Goal: Transaction & Acquisition: Purchase product/service

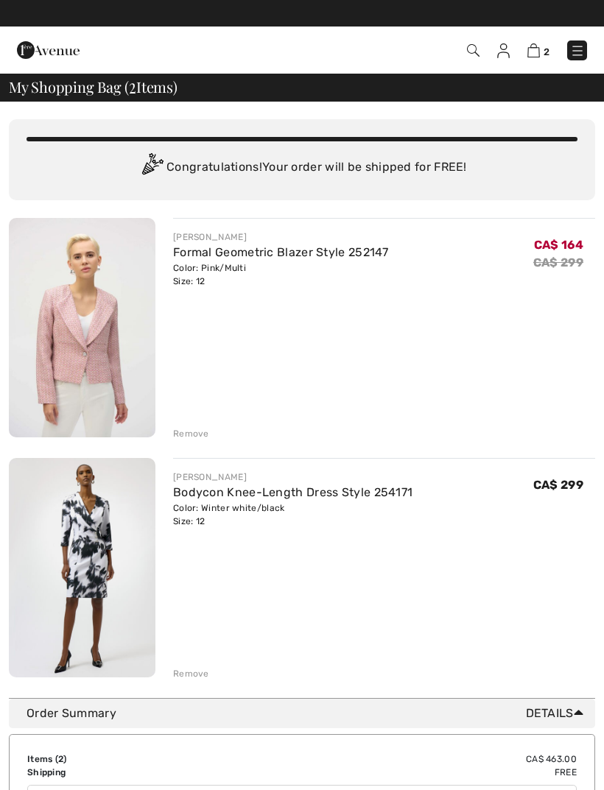
click at [193, 425] on div "Remove" at bounding box center [384, 432] width 422 height 16
click at [191, 434] on div "Remove" at bounding box center [191, 433] width 36 height 13
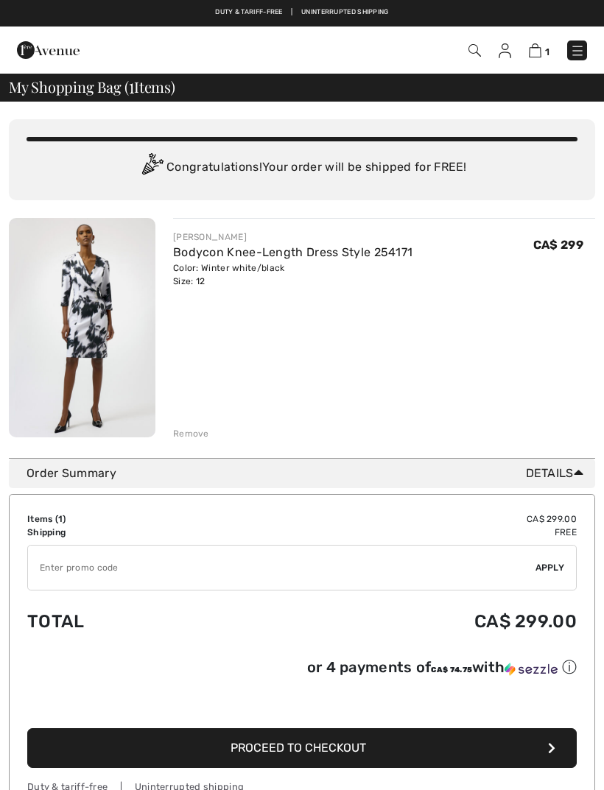
click at [118, 563] on input "TEXT" at bounding box center [281, 567] width 507 height 44
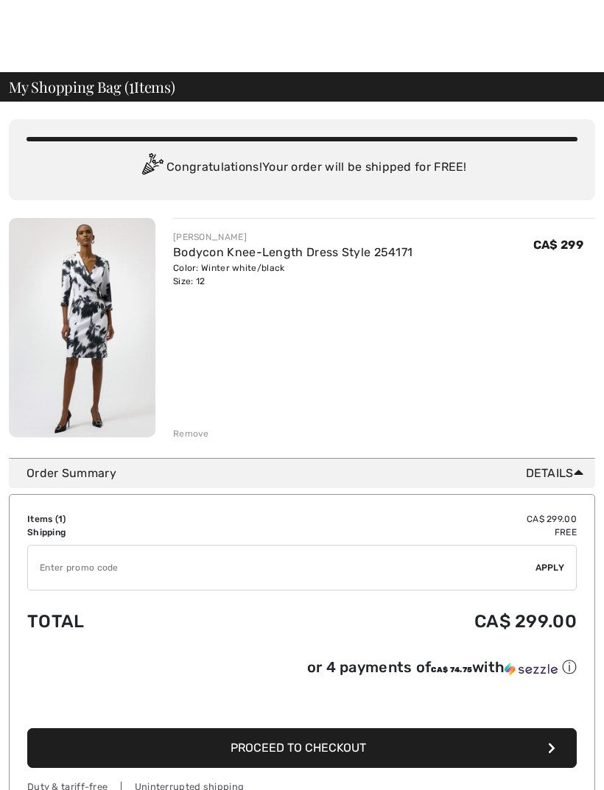
scroll to position [49, 0]
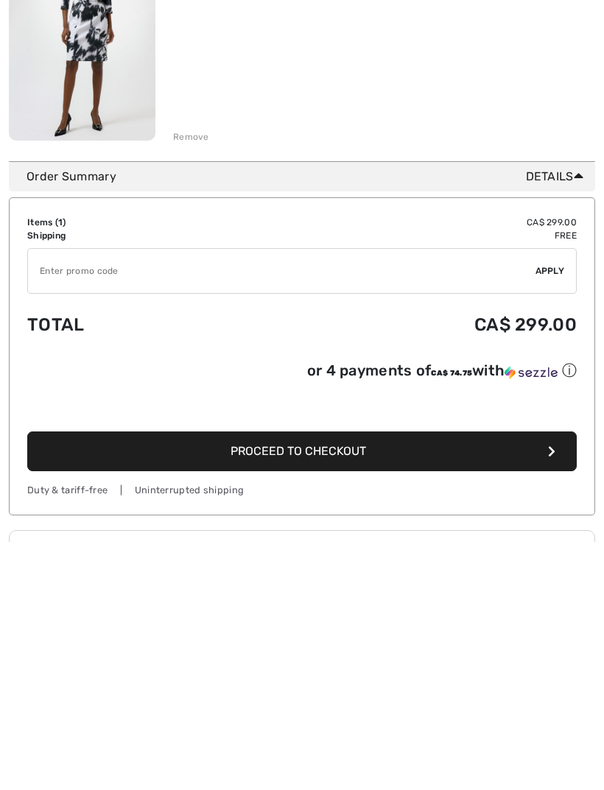
click at [546, 679] on button "Proceed to Checkout" at bounding box center [301, 699] width 549 height 40
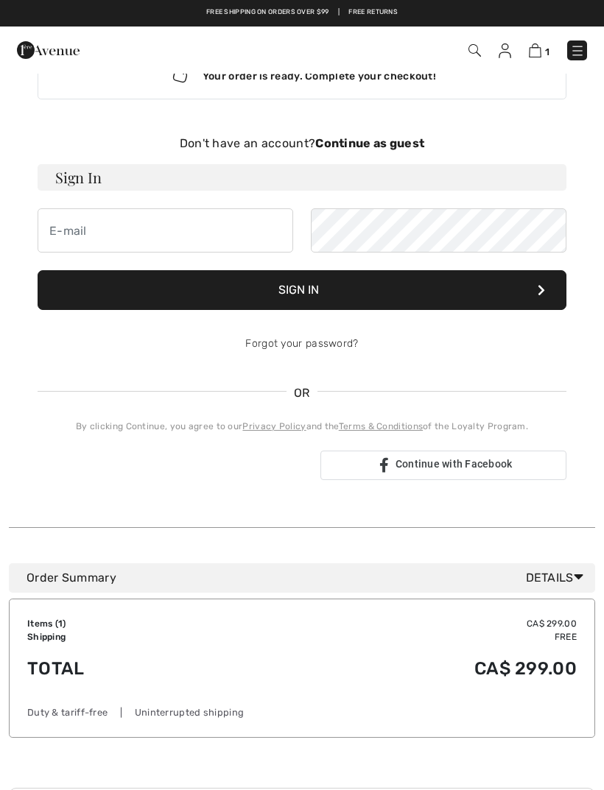
scroll to position [49, 0]
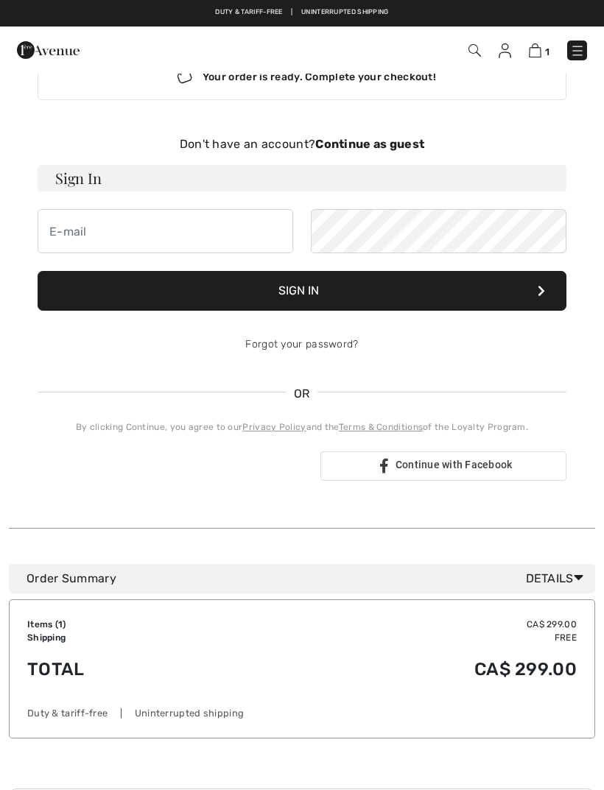
click at [539, 291] on icon at bounding box center [540, 291] width 7 height 12
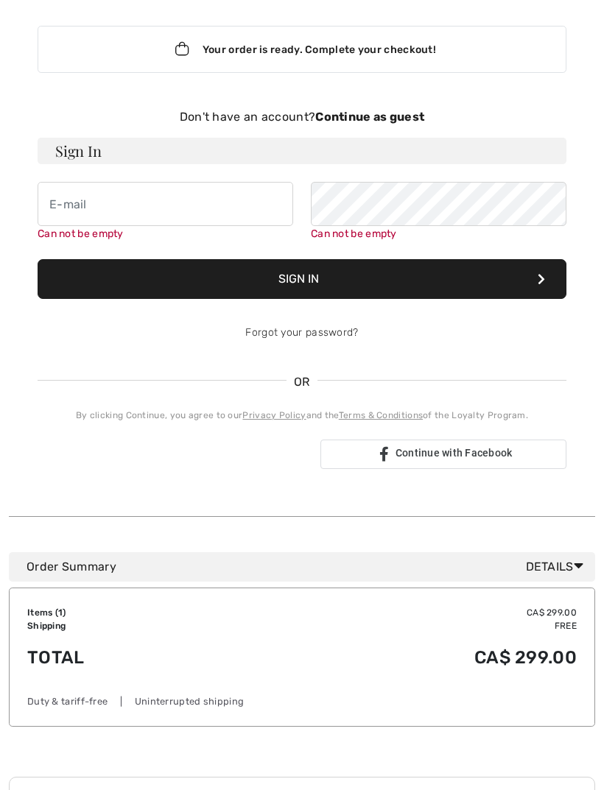
scroll to position [152, 0]
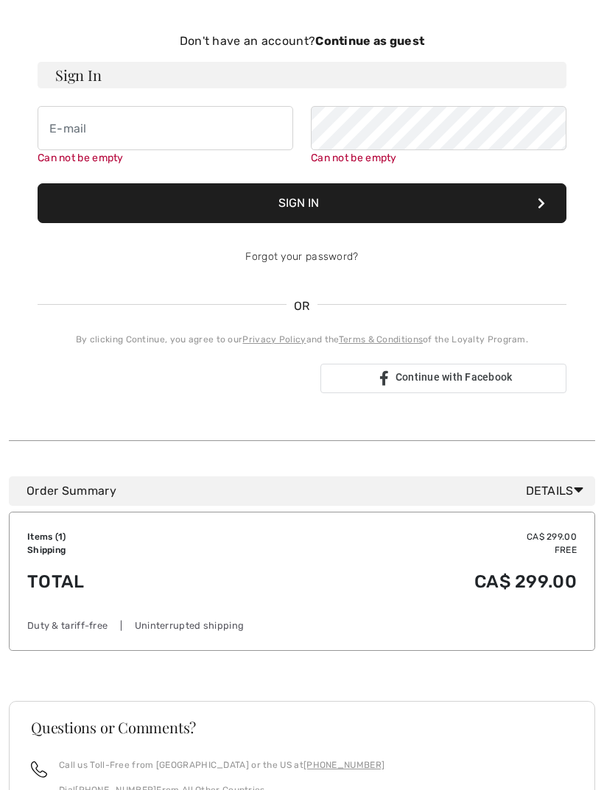
click at [399, 46] on strong "Continue as guest" at bounding box center [369, 41] width 109 height 14
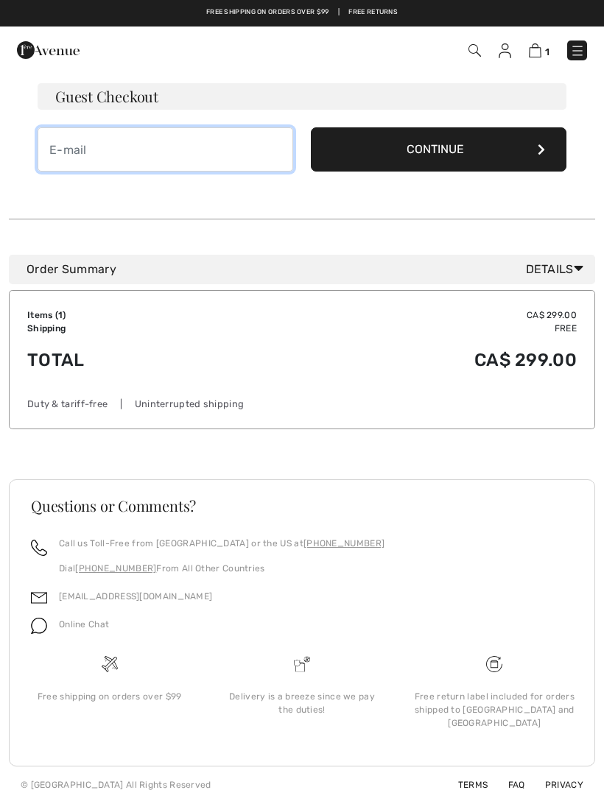
click at [85, 156] on input "email" at bounding box center [165, 149] width 255 height 44
type input "ishlapak@mac.com"
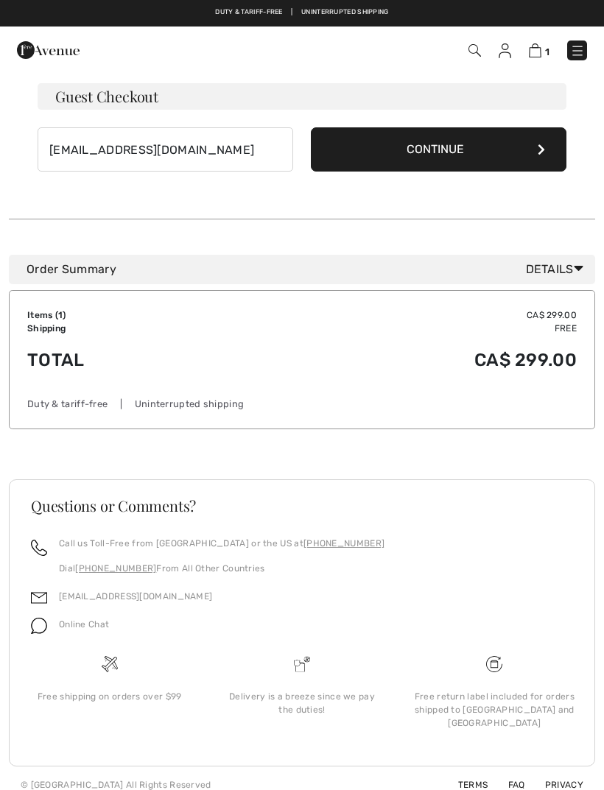
click at [504, 153] on button "Continue" at bounding box center [438, 149] width 255 height 44
click at [543, 150] on icon at bounding box center [540, 150] width 7 height 12
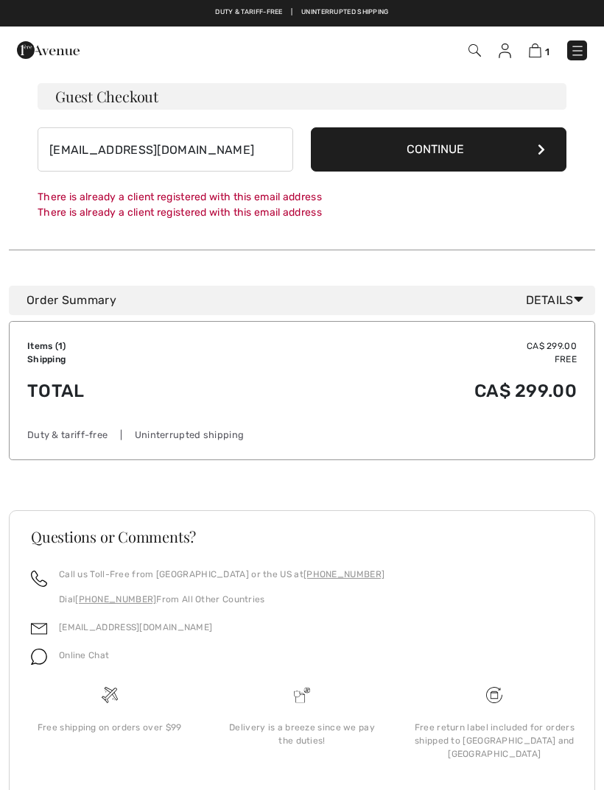
click at [435, 156] on button "Continue" at bounding box center [438, 149] width 255 height 44
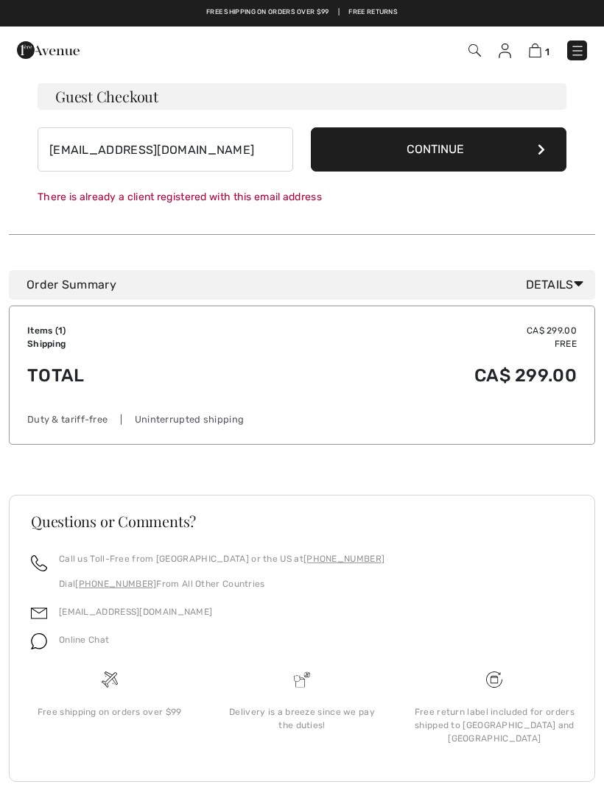
click at [433, 155] on button "Continue" at bounding box center [438, 149] width 255 height 44
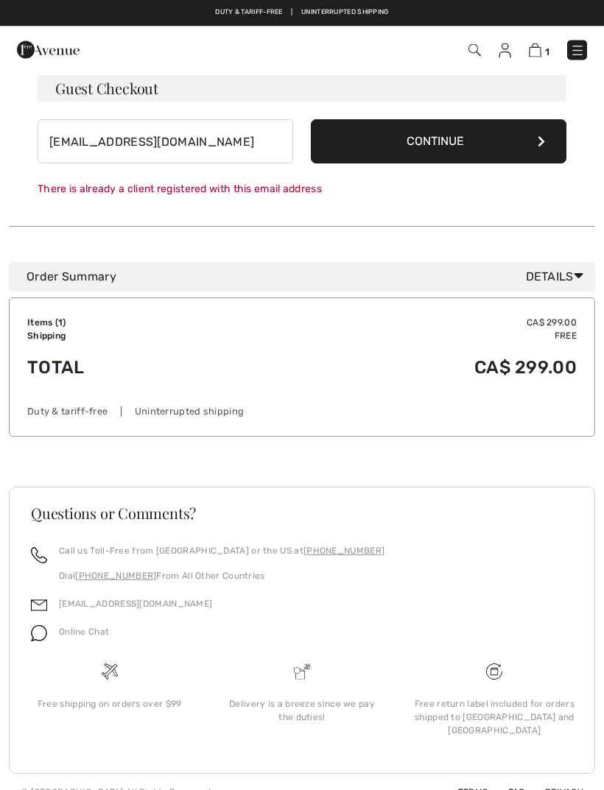
scroll to position [146, 0]
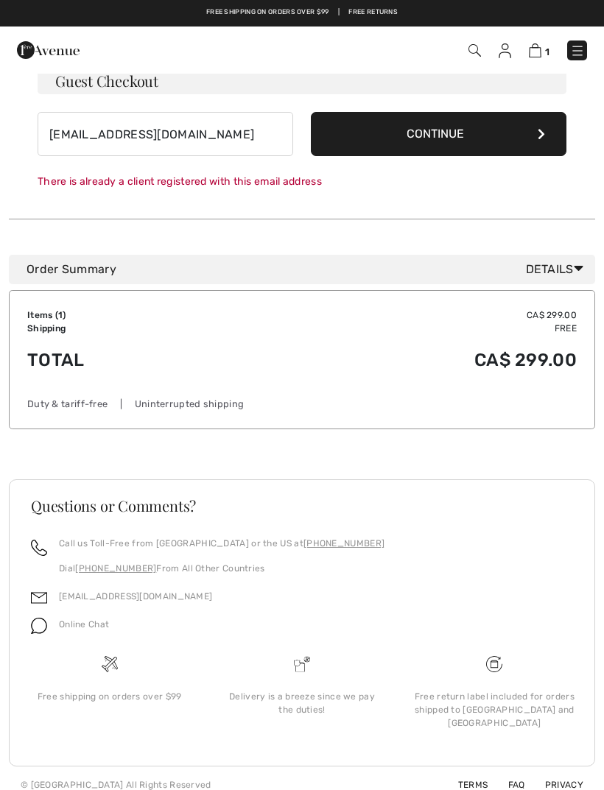
click at [539, 46] on img at bounding box center [535, 50] width 13 height 14
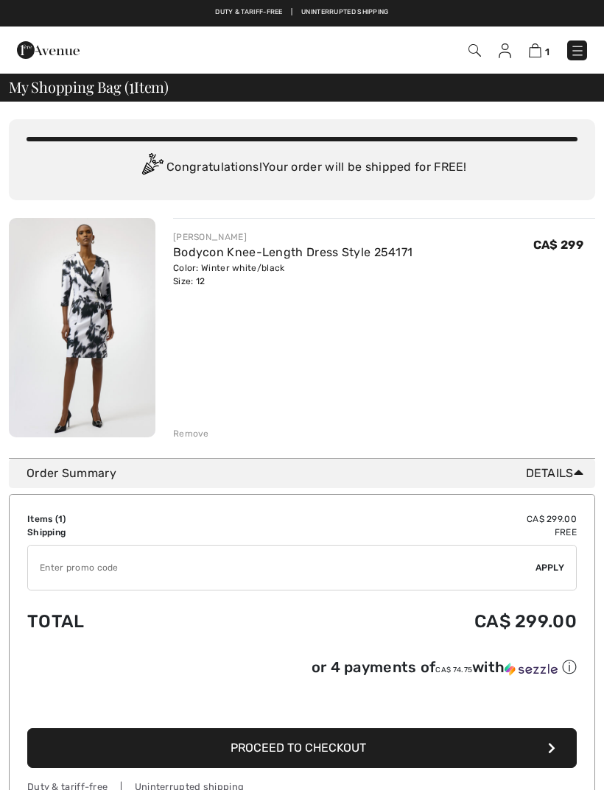
click at [198, 434] on div "Remove" at bounding box center [191, 433] width 36 height 13
